Goal: Navigation & Orientation: Find specific page/section

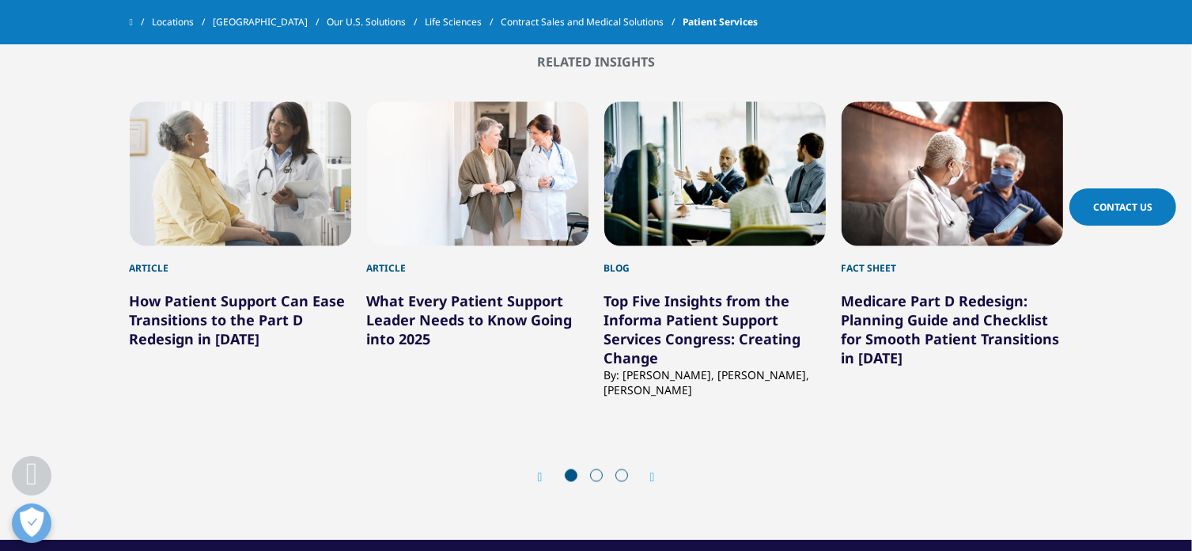
scroll to position [3088, 0]
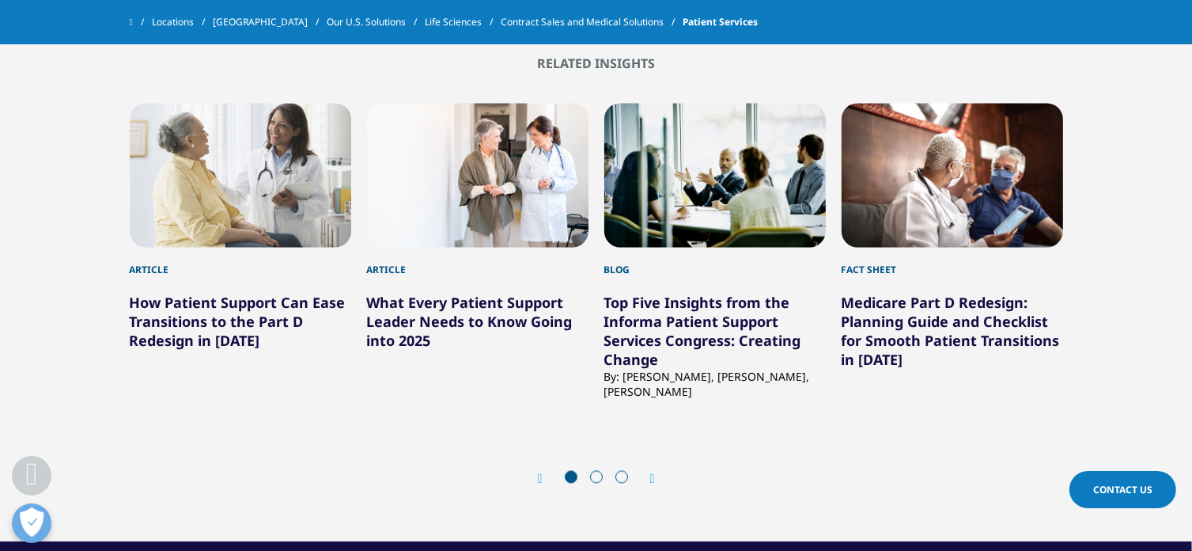
click at [652, 474] on icon "Next slide" at bounding box center [652, 478] width 5 height 13
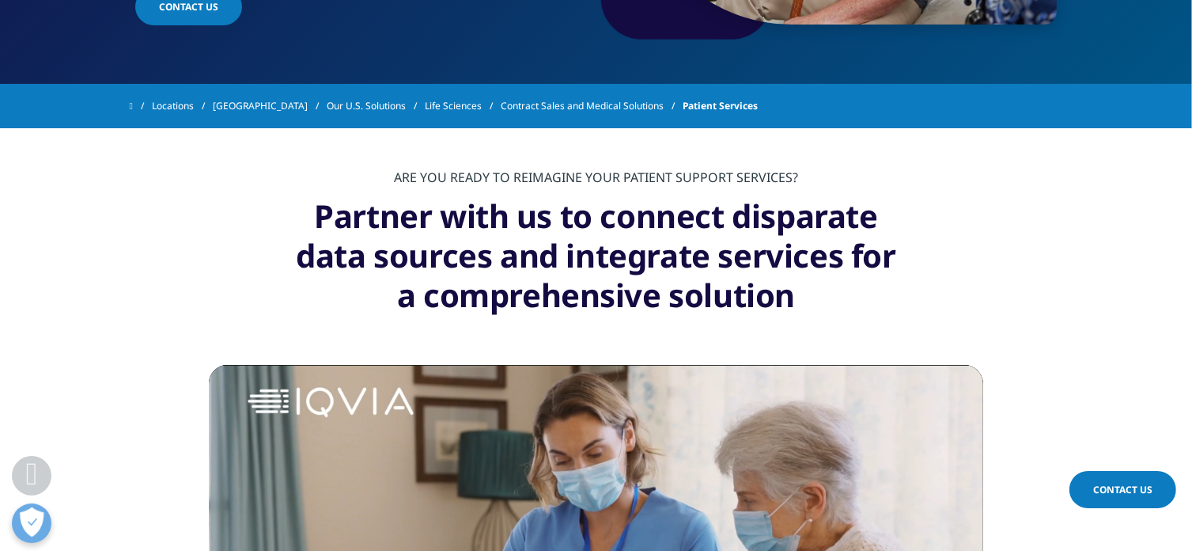
scroll to position [475, 0]
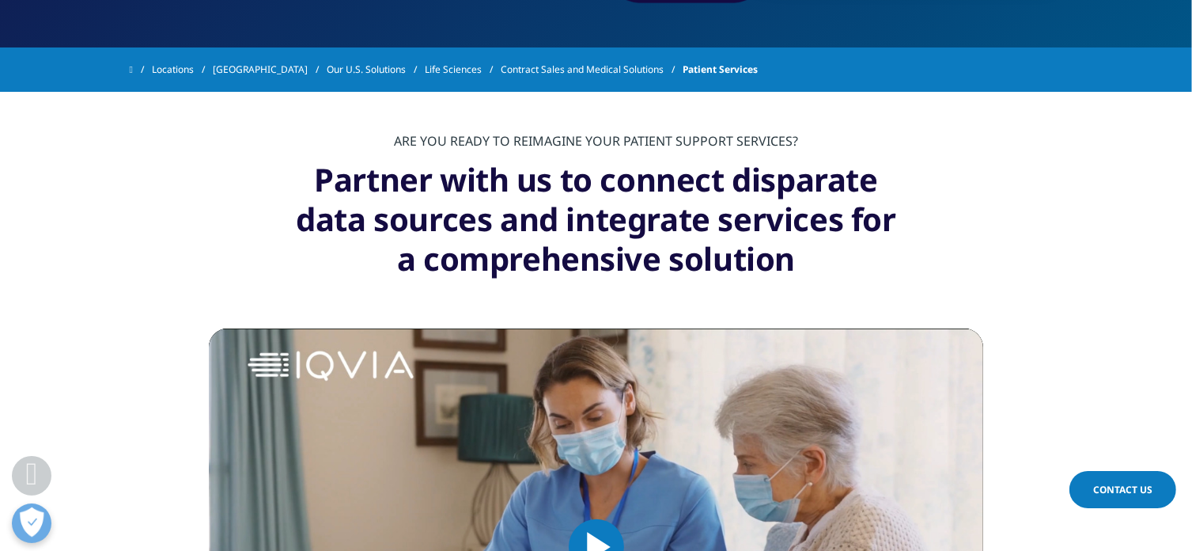
click at [248, 71] on link "[GEOGRAPHIC_DATA]" at bounding box center [270, 69] width 114 height 28
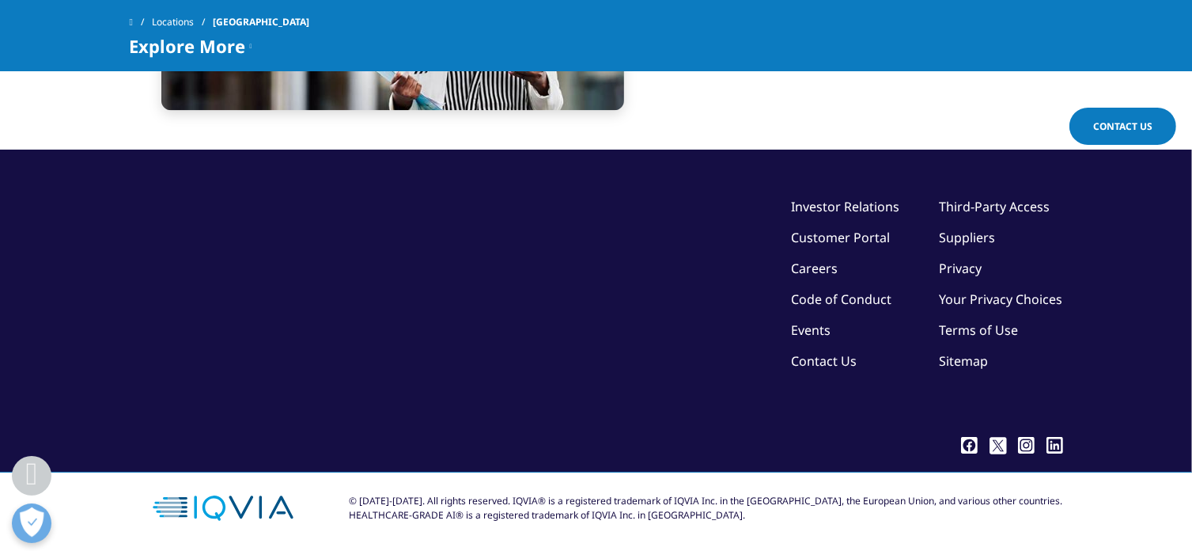
scroll to position [3650, 0]
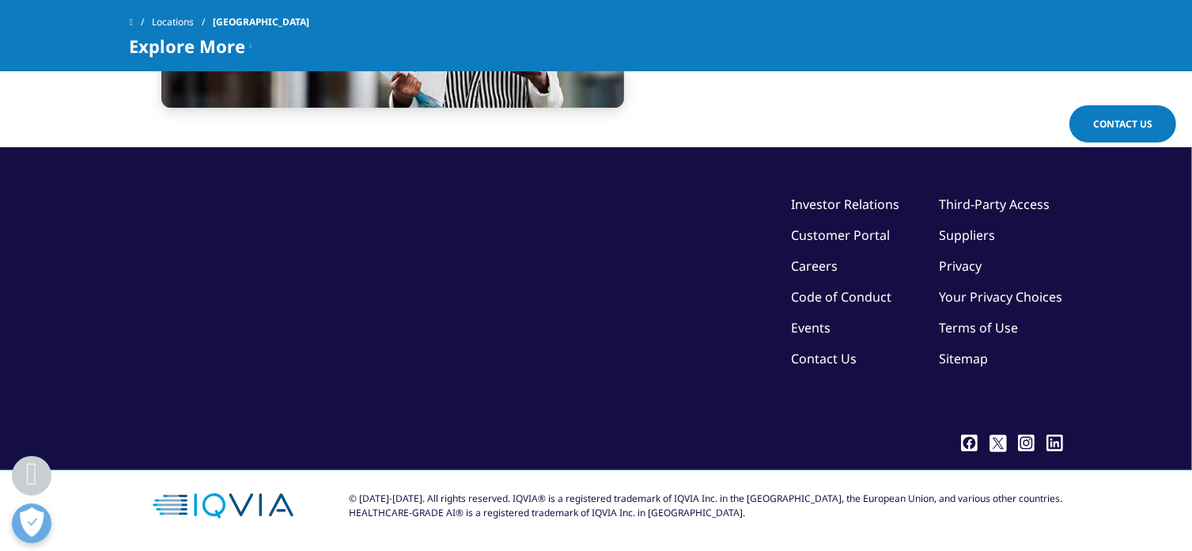
click at [829, 230] on link "Customer Portal" at bounding box center [841, 234] width 99 height 17
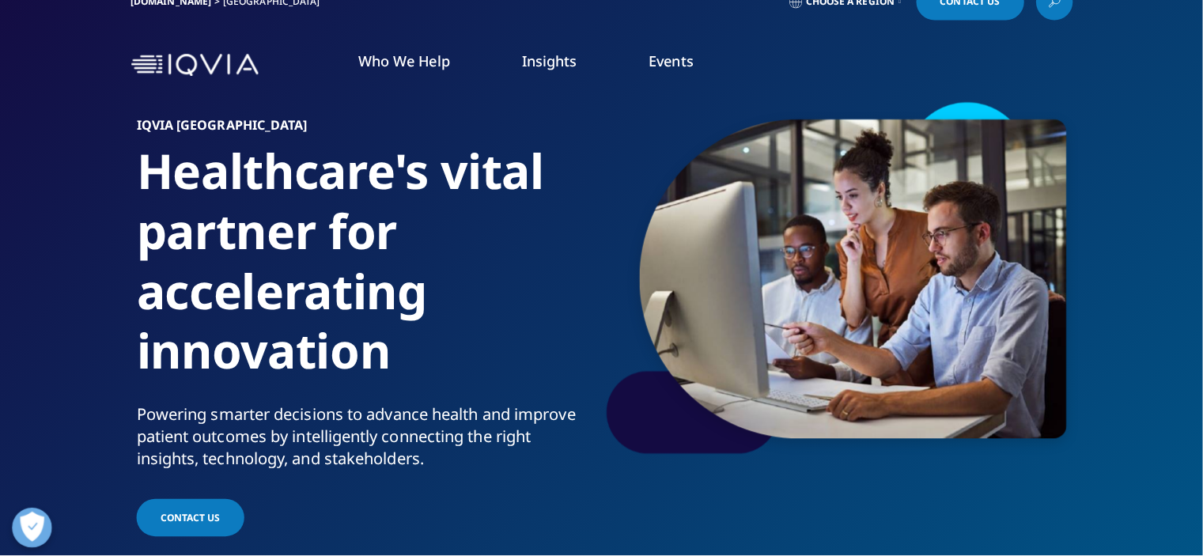
scroll to position [0, 0]
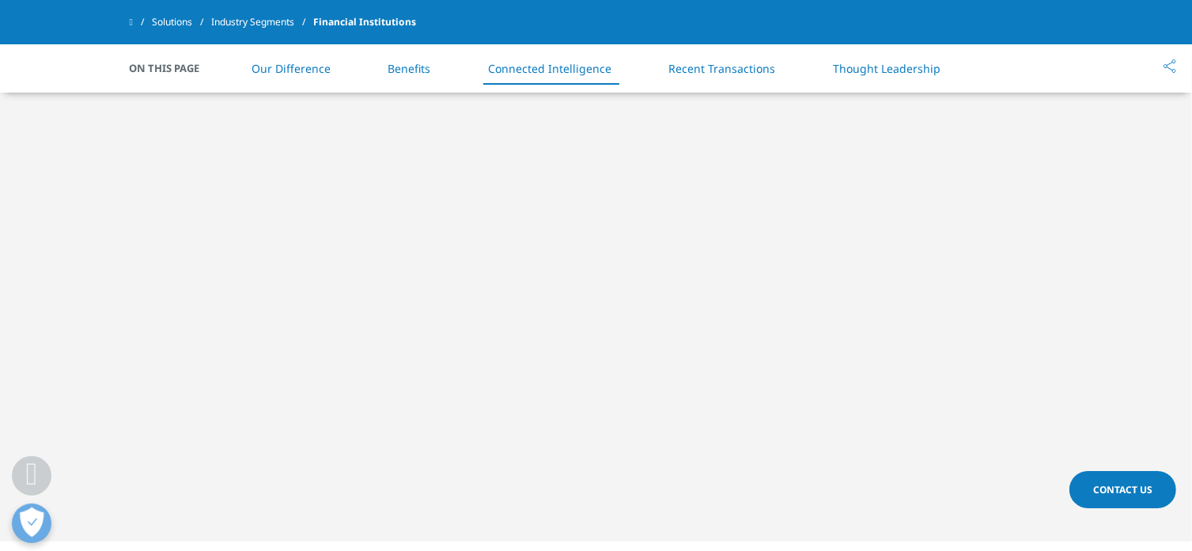
scroll to position [2452, 0]
